Goal: Task Accomplishment & Management: Manage account settings

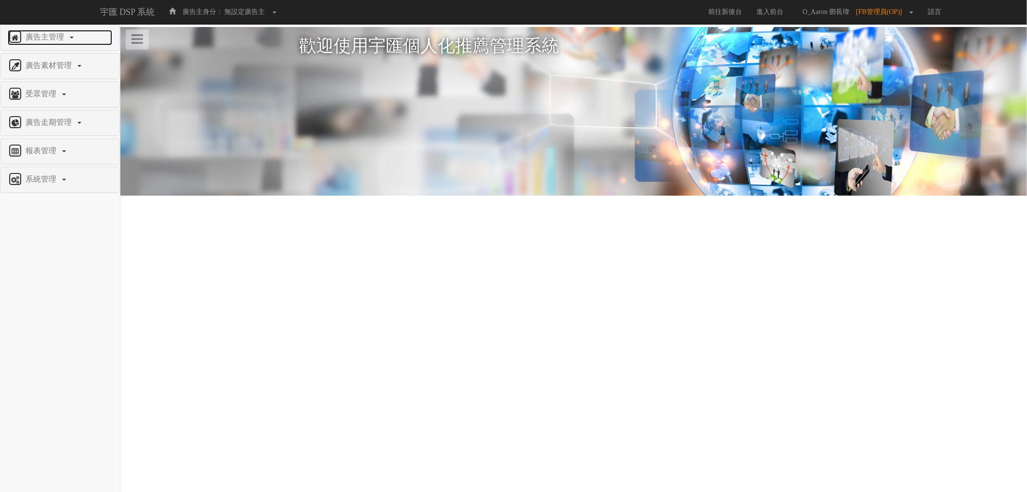
click at [49, 34] on span "廣告主管理" at bounding box center [46, 37] width 46 height 8
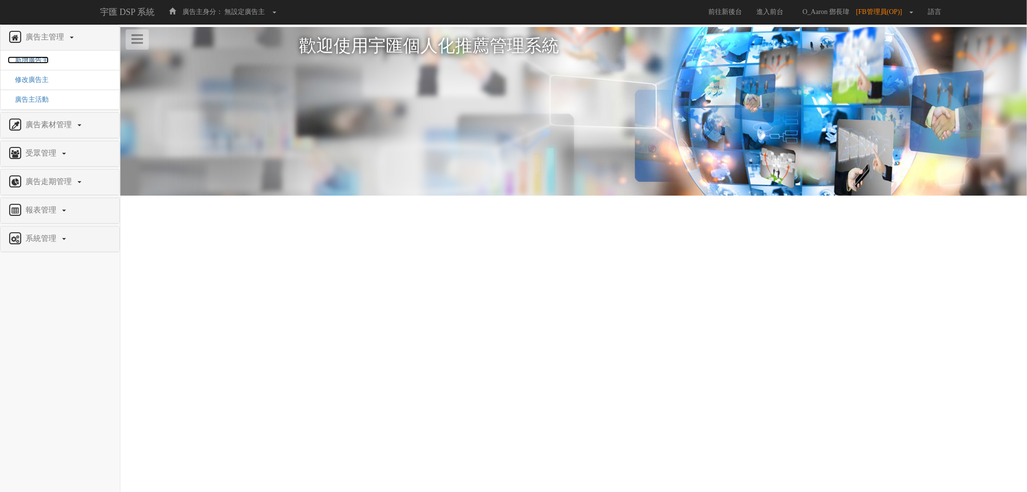
click at [45, 61] on span "新增廣告主" at bounding box center [28, 59] width 41 height 7
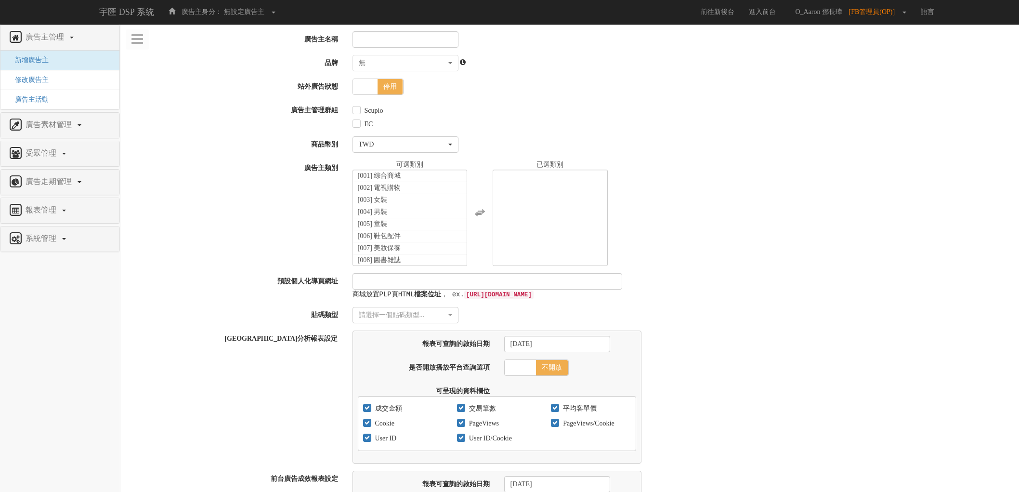
select select
click at [36, 80] on span "修改廣告主" at bounding box center [28, 79] width 41 height 7
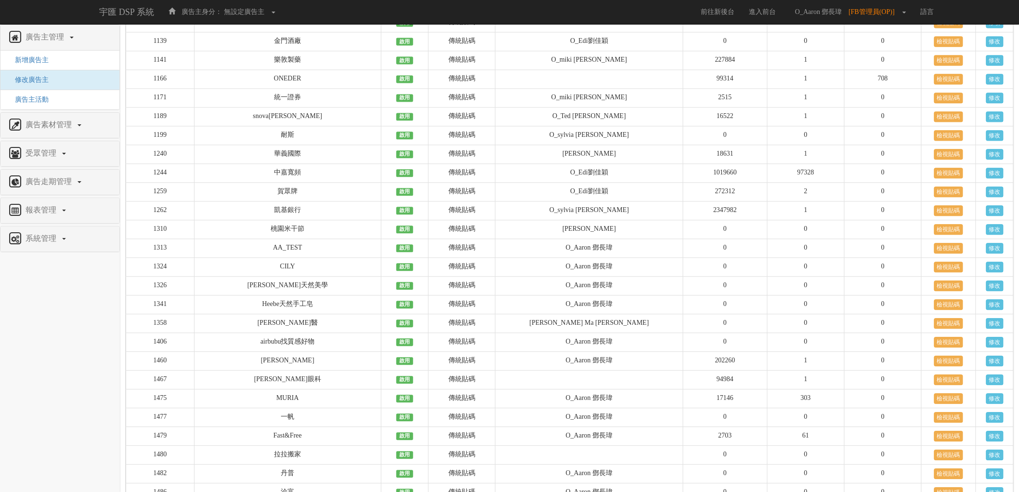
scroll to position [1761, 0]
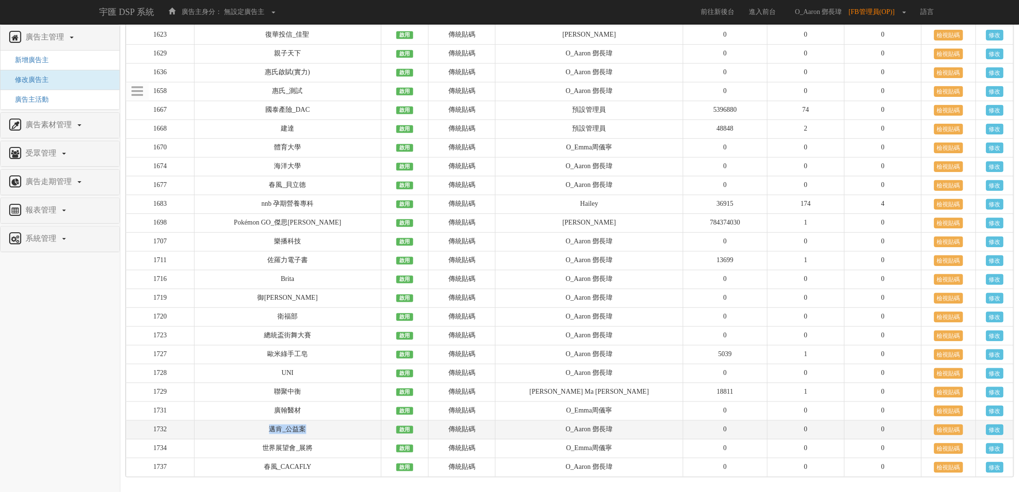
drag, startPoint x: 325, startPoint y: 429, endPoint x: 246, endPoint y: 423, distance: 78.7
click at [246, 423] on td "邁肯_公益案" at bounding box center [287, 429] width 187 height 19
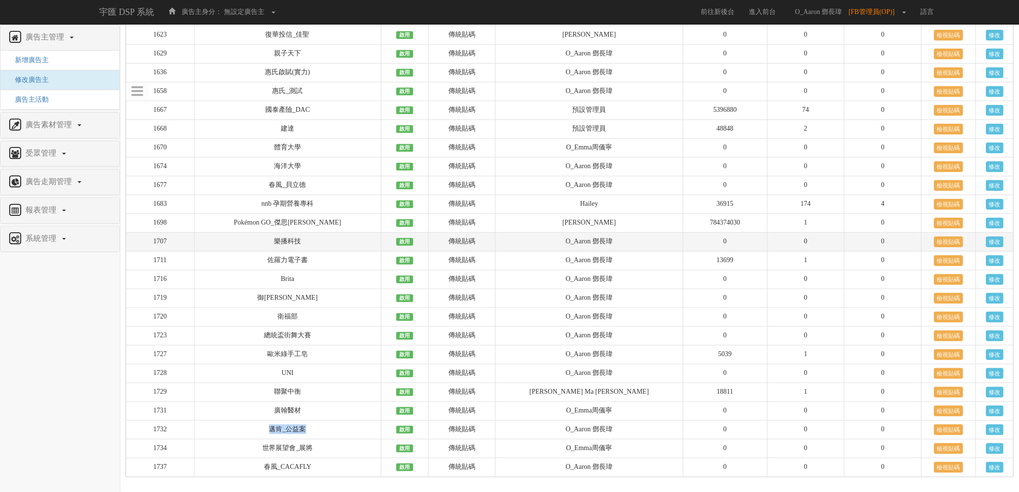
copy td "邁肯_公益案"
